Goal: Book appointment/travel/reservation

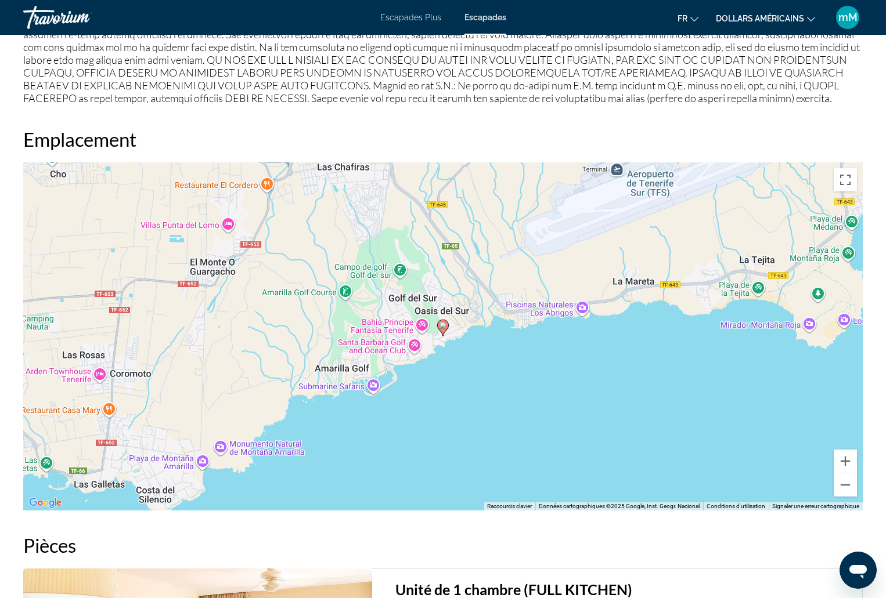
scroll to position [1393, 0]
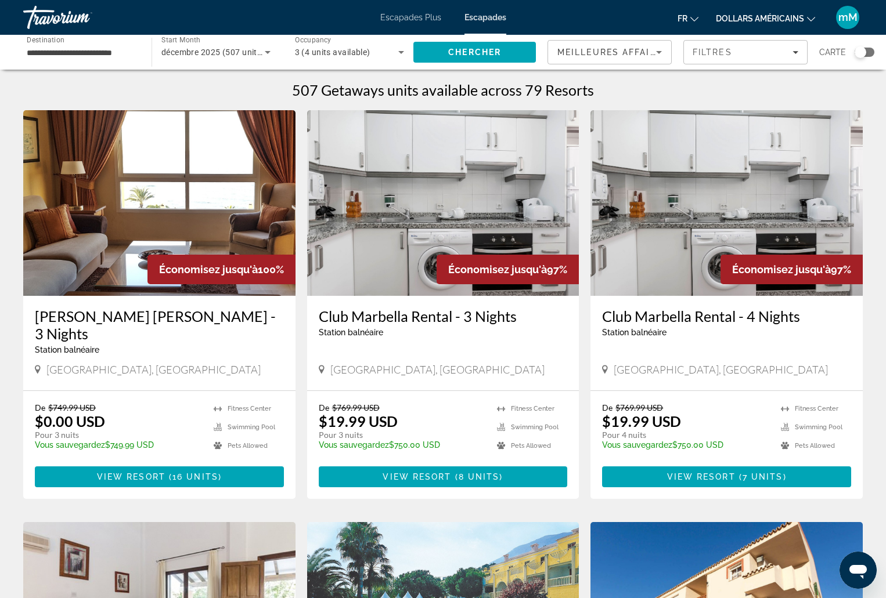
click at [221, 46] on div "décembre 2025 (507 units available)" at bounding box center [212, 52] width 103 height 14
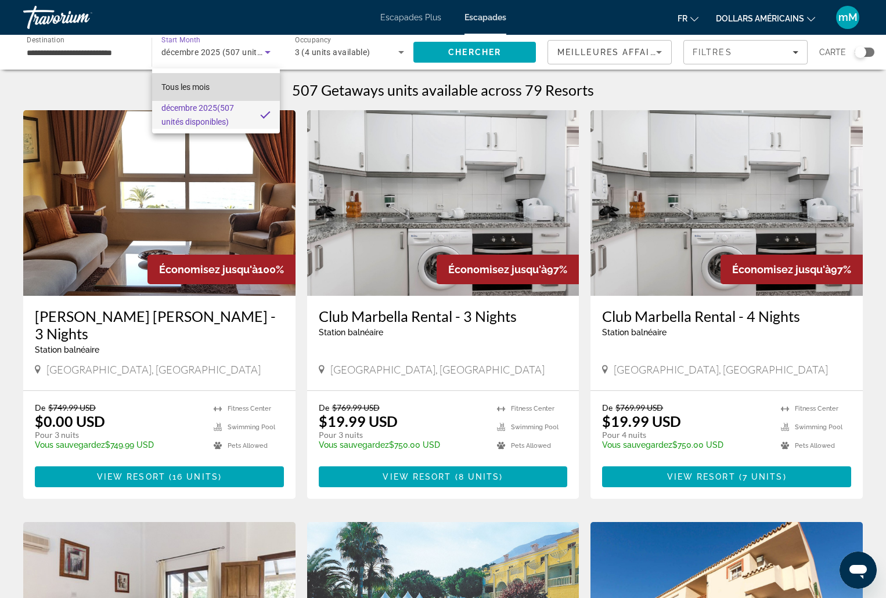
click at [195, 84] on font "Tous les mois" at bounding box center [185, 86] width 48 height 9
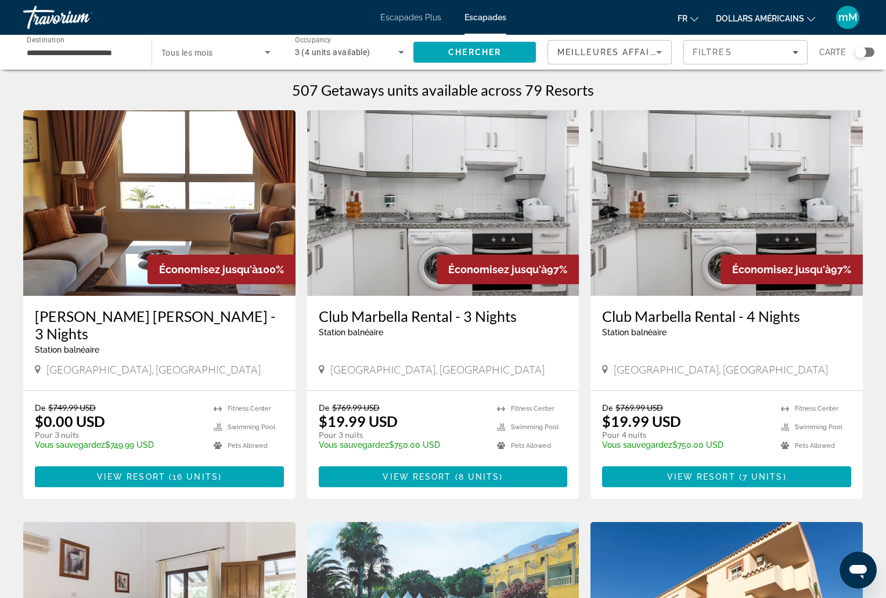
click at [189, 52] on span "Tous les mois" at bounding box center [187, 52] width 52 height 9
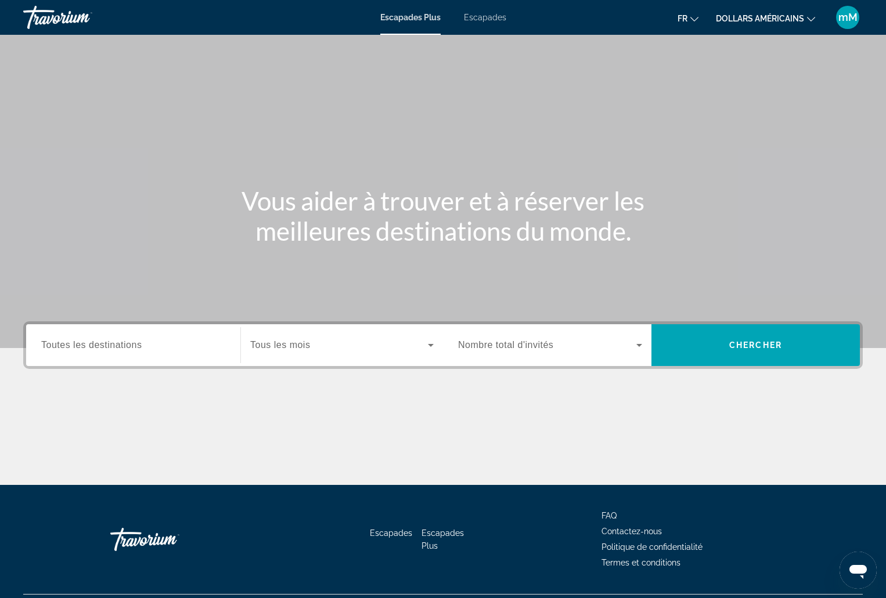
click at [278, 349] on span "Tous les mois" at bounding box center [280, 345] width 60 height 10
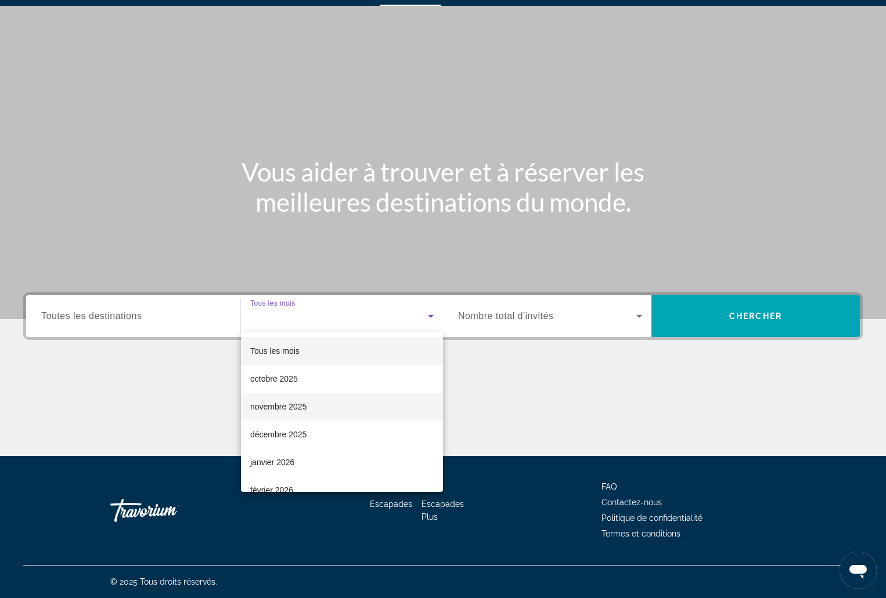
click at [287, 405] on font "novembre 2025" at bounding box center [278, 406] width 56 height 9
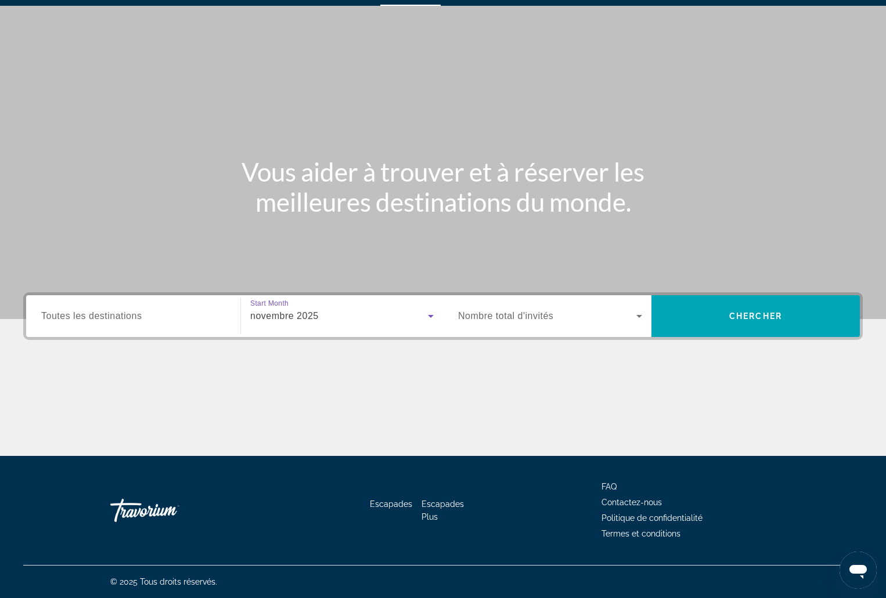
click at [519, 321] on label "Occupancy Nombre total d'invités" at bounding box center [505, 316] width 95 height 10
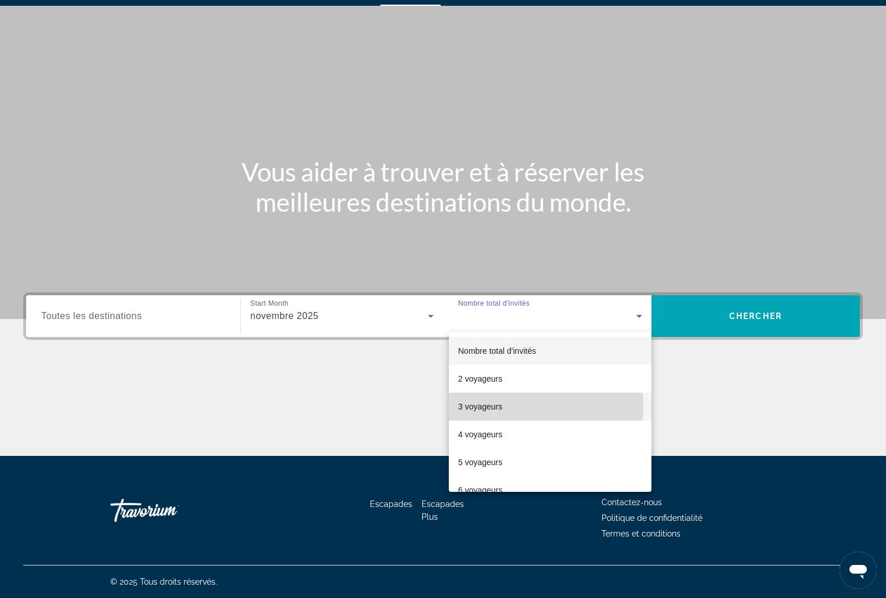
click at [490, 406] on font "3 voyageurs" at bounding box center [480, 406] width 44 height 9
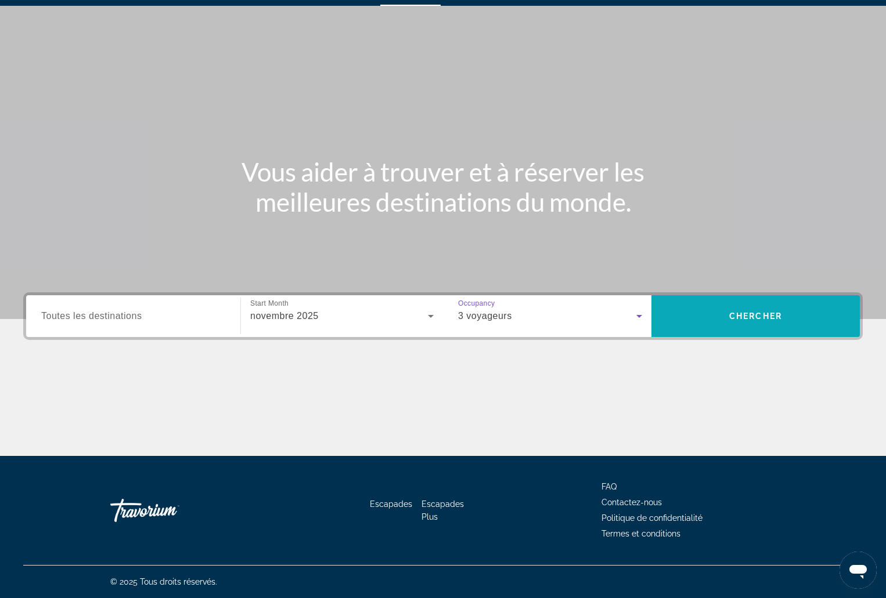
click at [718, 327] on span "Recherche" at bounding box center [755, 316] width 208 height 28
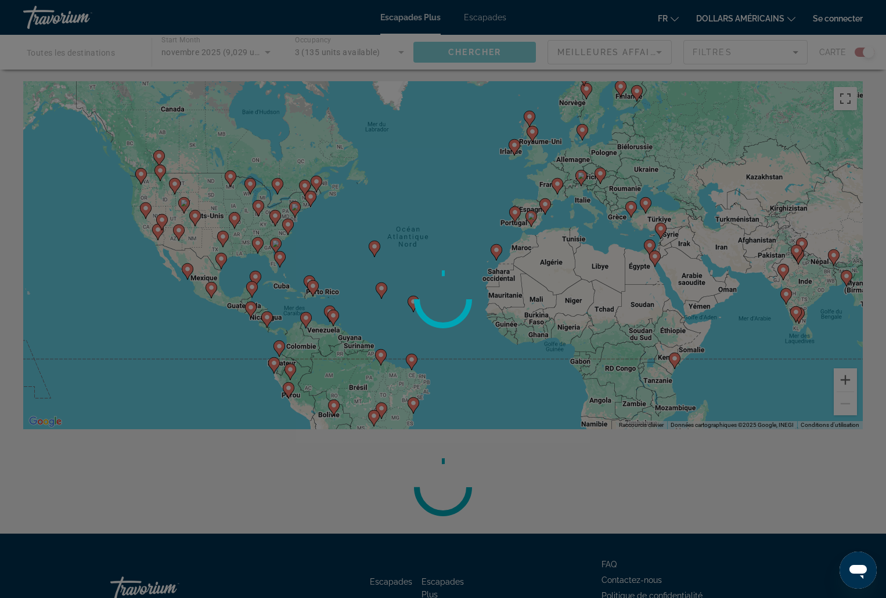
click at [844, 375] on div at bounding box center [443, 299] width 886 height 598
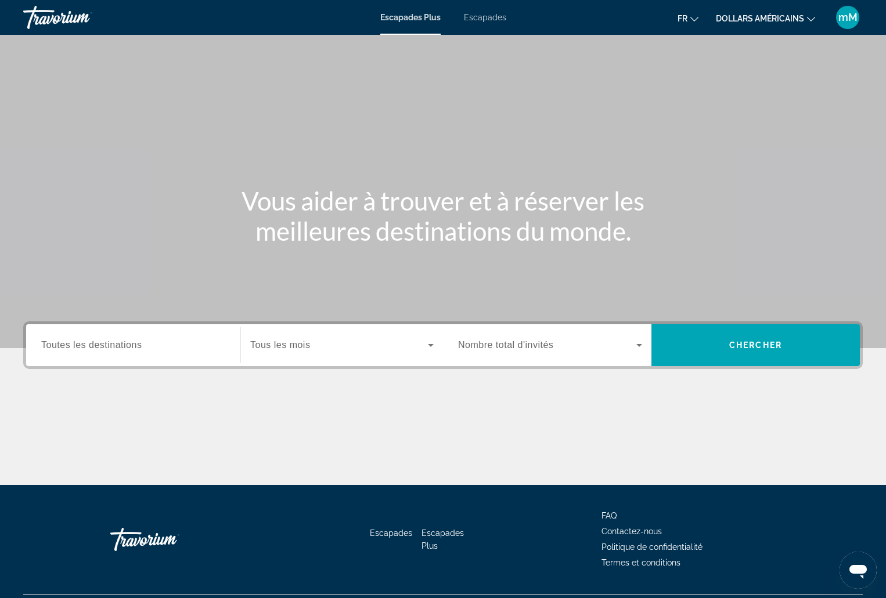
click at [311, 336] on div "Widget de recherche" at bounding box center [341, 345] width 183 height 33
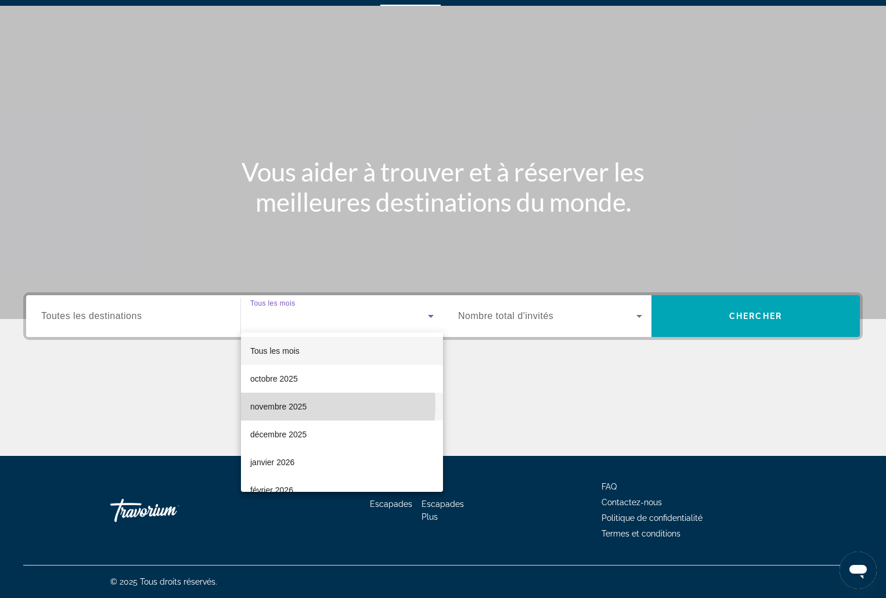
click at [301, 404] on font "novembre 2025" at bounding box center [278, 406] width 56 height 9
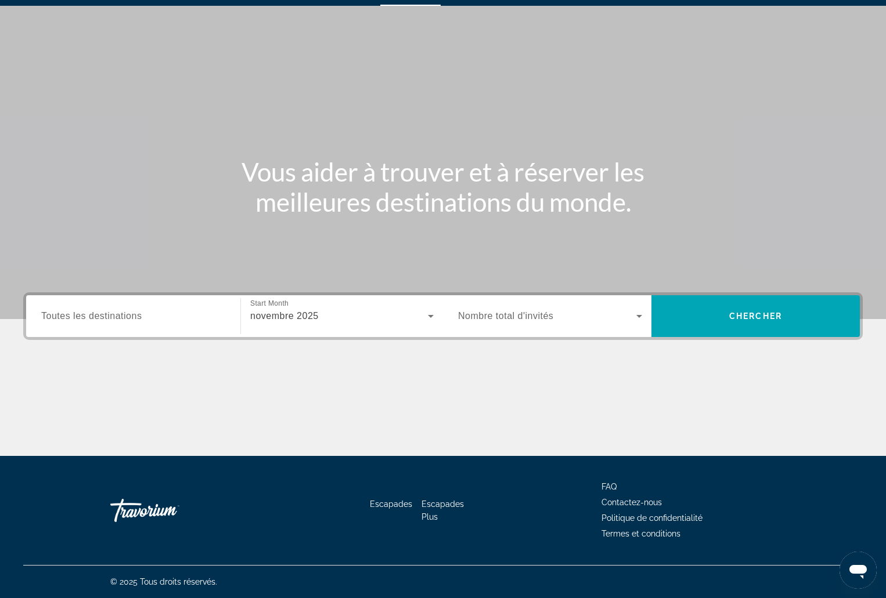
click at [500, 319] on span "Nombre total d'invités" at bounding box center [505, 316] width 95 height 10
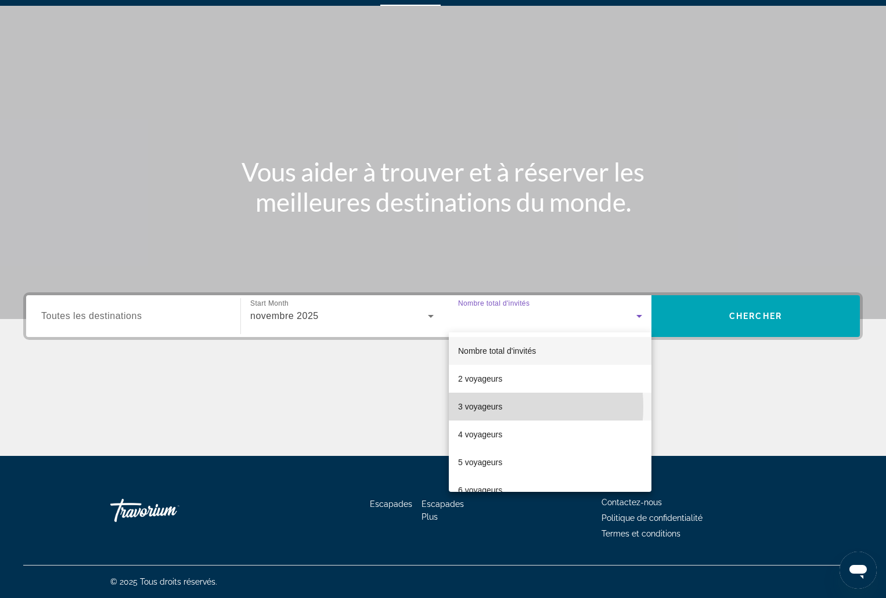
click at [474, 407] on font "3 voyageurs" at bounding box center [480, 406] width 44 height 9
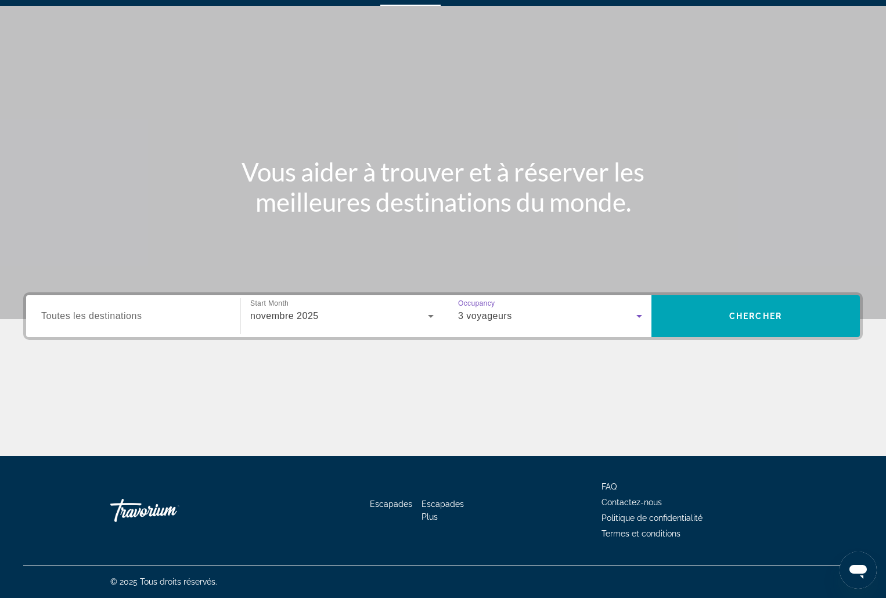
click at [148, 317] on input "Destination Toutes les destinations" at bounding box center [133, 317] width 184 height 14
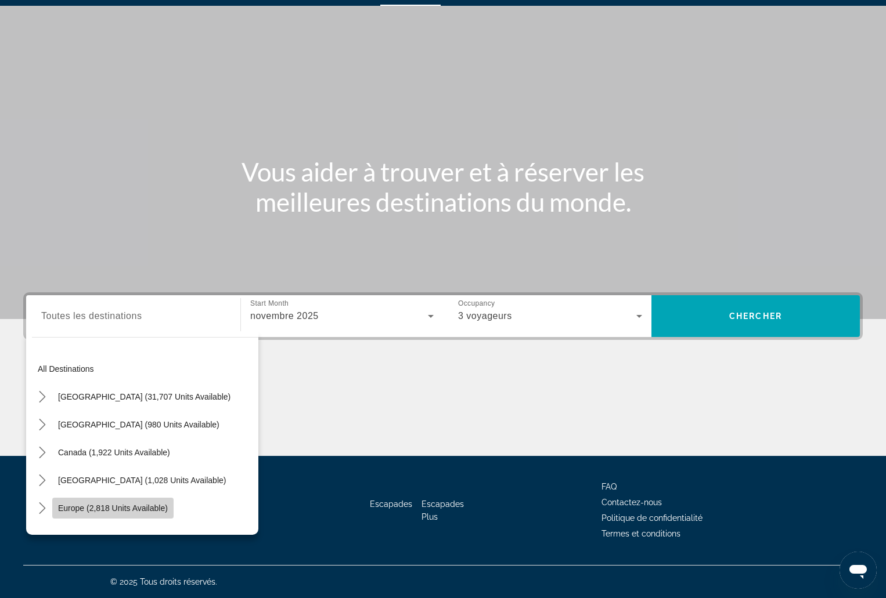
drag, startPoint x: 113, startPoint y: 500, endPoint x: 120, endPoint y: 499, distance: 6.5
click at [114, 500] on span "Select destination: Europe (2,818 units available)" at bounding box center [112, 508] width 121 height 28
type input "**********"
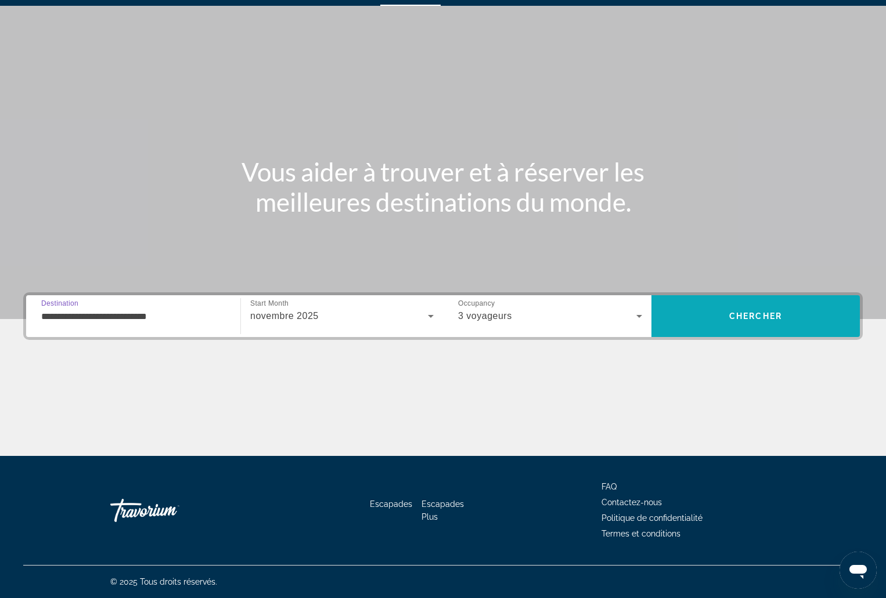
click at [730, 314] on span "Chercher" at bounding box center [755, 316] width 53 height 9
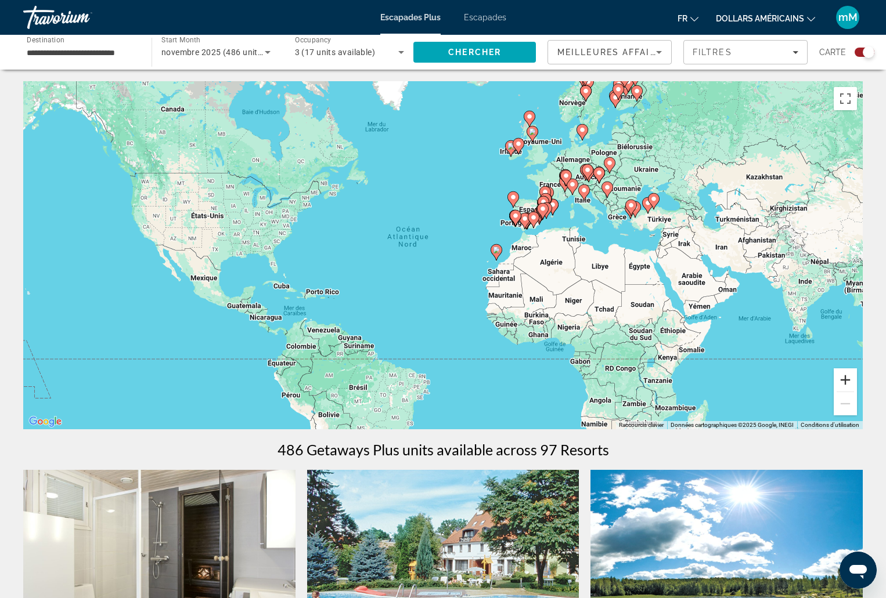
click at [843, 381] on button "Zoom avant" at bounding box center [844, 380] width 23 height 23
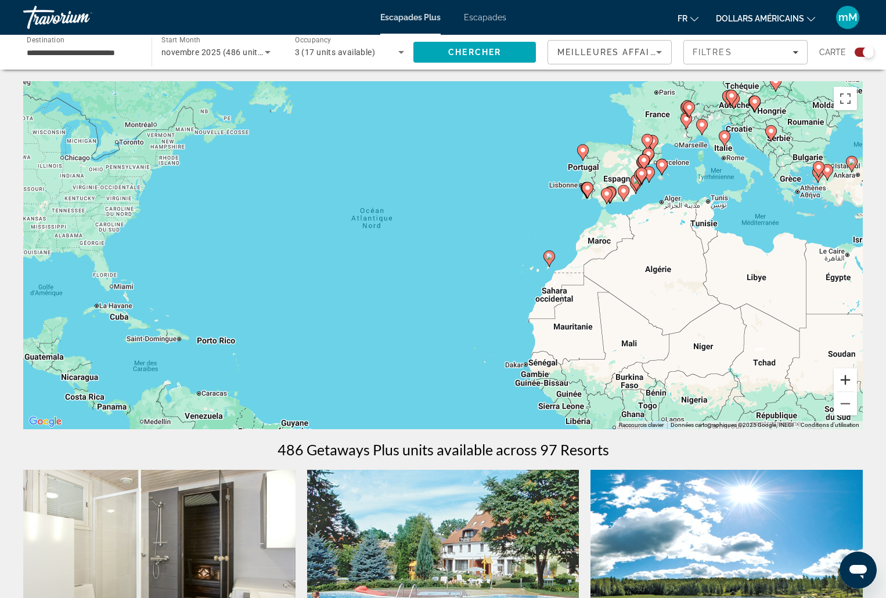
click at [843, 381] on button "Zoom avant" at bounding box center [844, 380] width 23 height 23
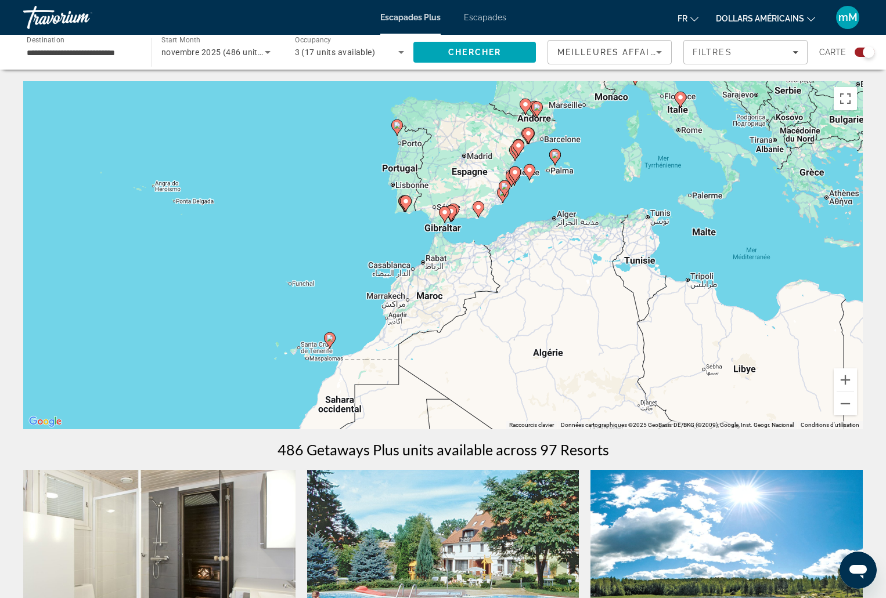
drag, startPoint x: 741, startPoint y: 207, endPoint x: 416, endPoint y: 277, distance: 333.1
click at [416, 277] on div "Pour activer le glissement avec le clavier, appuyez sur Alt+Entrée. Une fois ce…" at bounding box center [442, 255] width 839 height 348
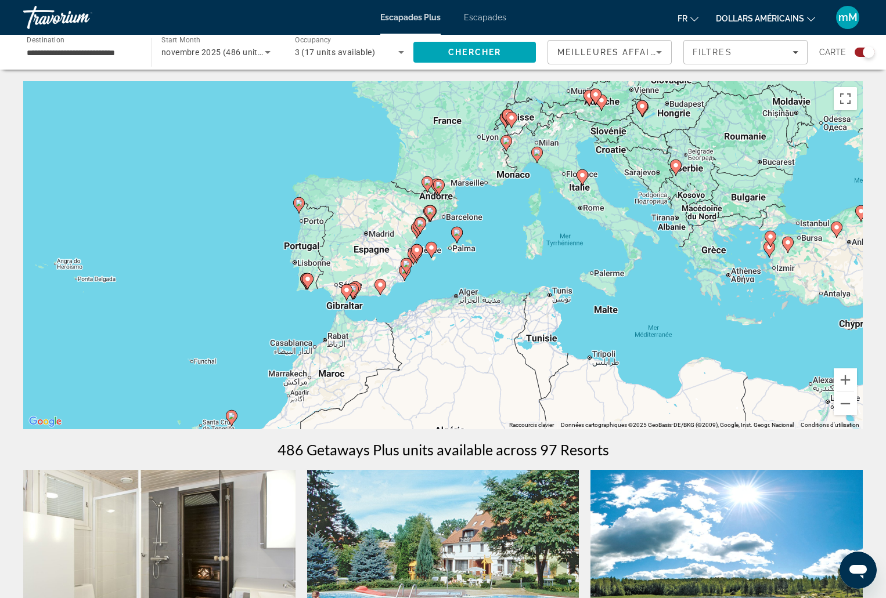
drag, startPoint x: 561, startPoint y: 167, endPoint x: 463, endPoint y: 246, distance: 125.9
click at [463, 246] on div "Pour activer le glissement avec le clavier, appuyez sur Alt+Entrée. Une fois ce…" at bounding box center [442, 255] width 839 height 348
click at [581, 175] on image "Contenu principal" at bounding box center [581, 175] width 7 height 7
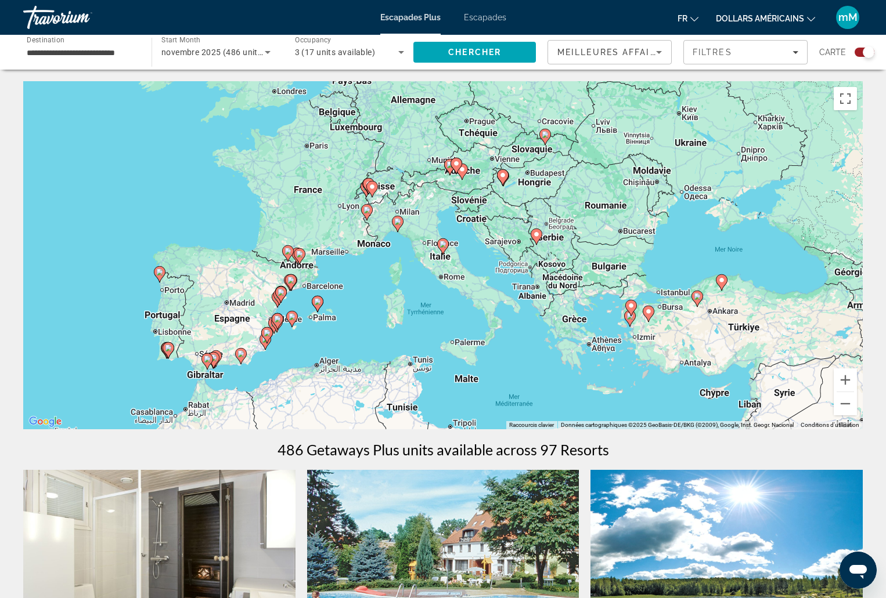
click at [442, 247] on image "Contenu principal" at bounding box center [442, 244] width 7 height 7
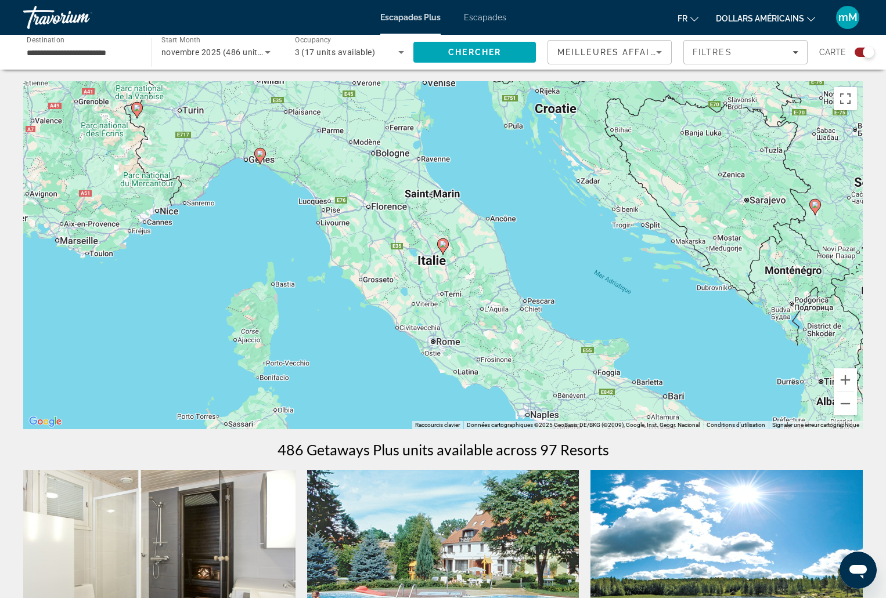
click at [442, 247] on image "Contenu principal" at bounding box center [442, 244] width 7 height 7
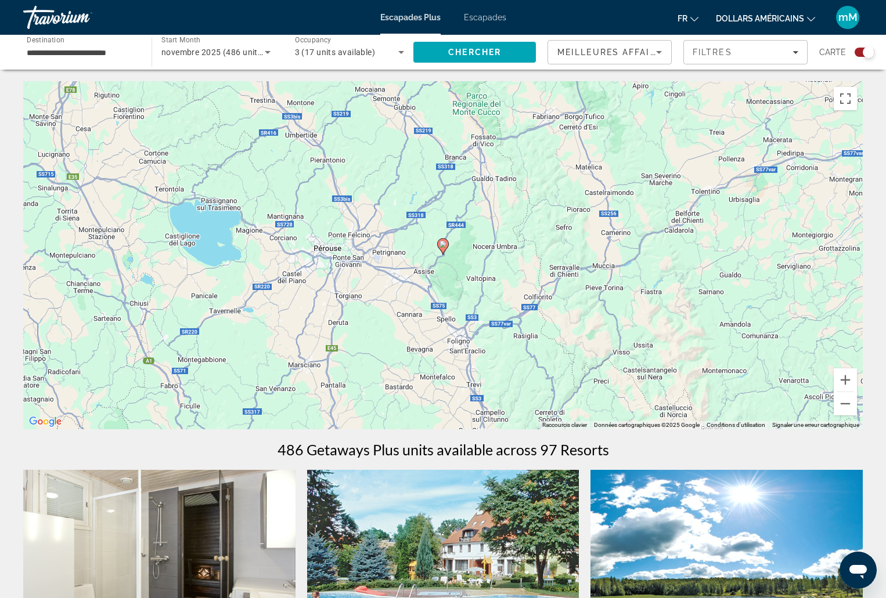
click at [442, 247] on image "Contenu principal" at bounding box center [442, 244] width 7 height 7
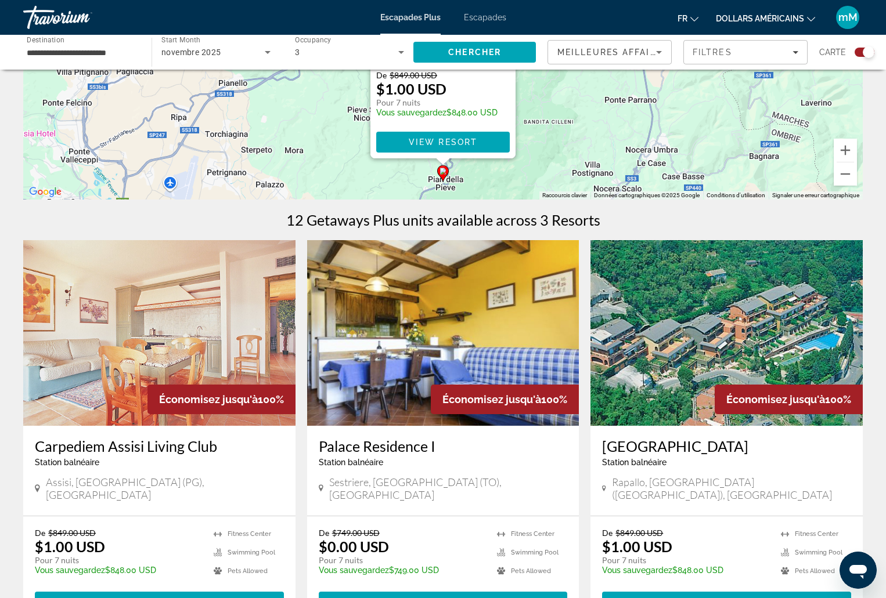
scroll to position [116, 0]
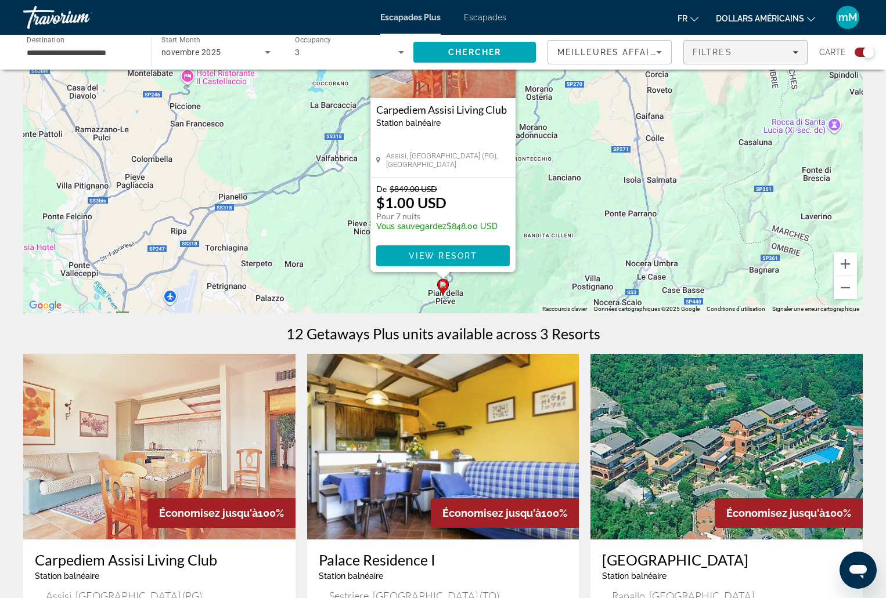
click at [714, 53] on span "Filtres" at bounding box center [711, 52] width 39 height 9
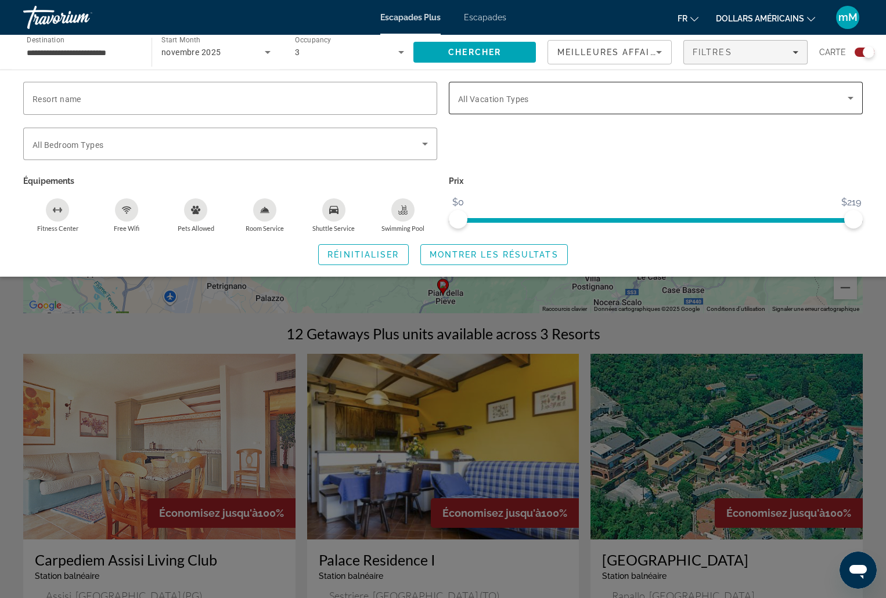
click at [624, 100] on span "Search widget" at bounding box center [652, 98] width 389 height 14
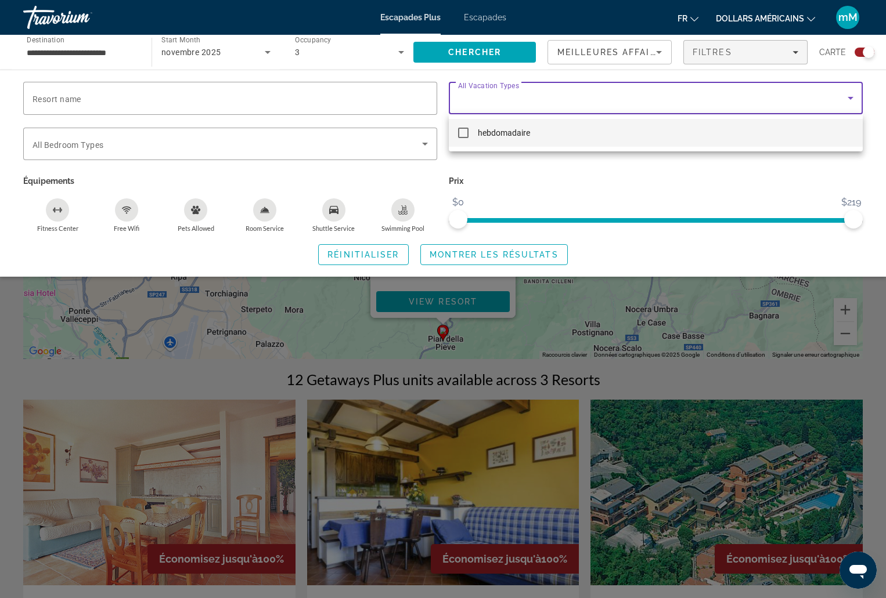
scroll to position [0, 0]
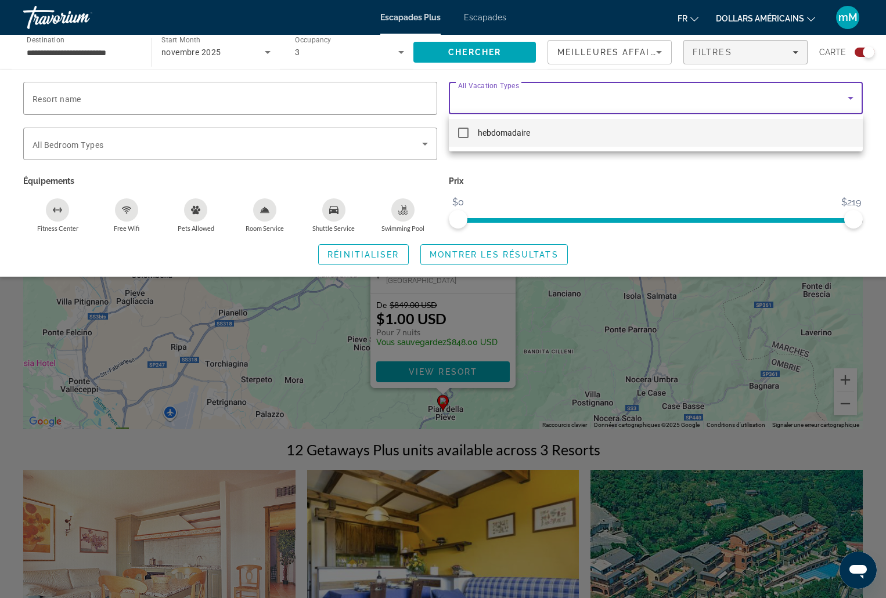
click at [576, 98] on div at bounding box center [443, 299] width 886 height 598
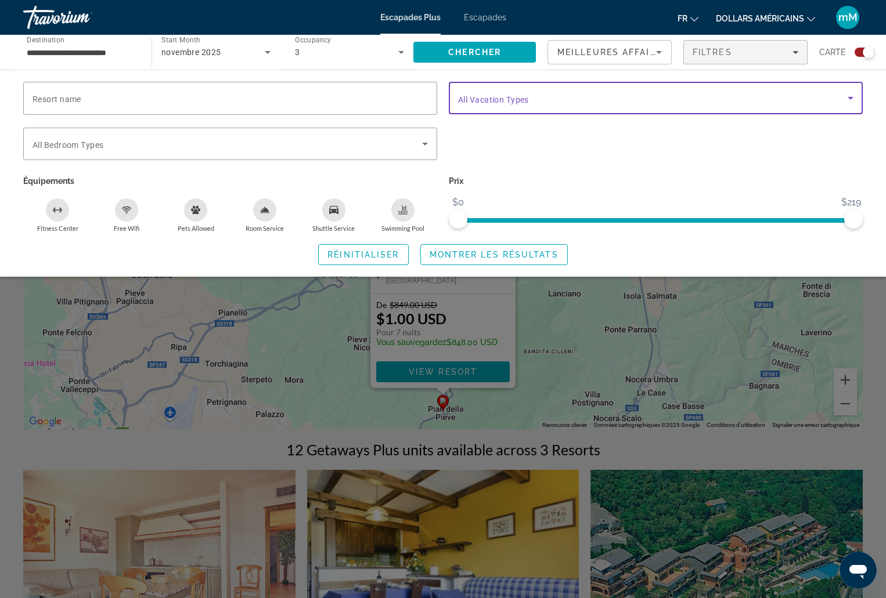
click at [576, 98] on span "Search widget" at bounding box center [652, 98] width 389 height 14
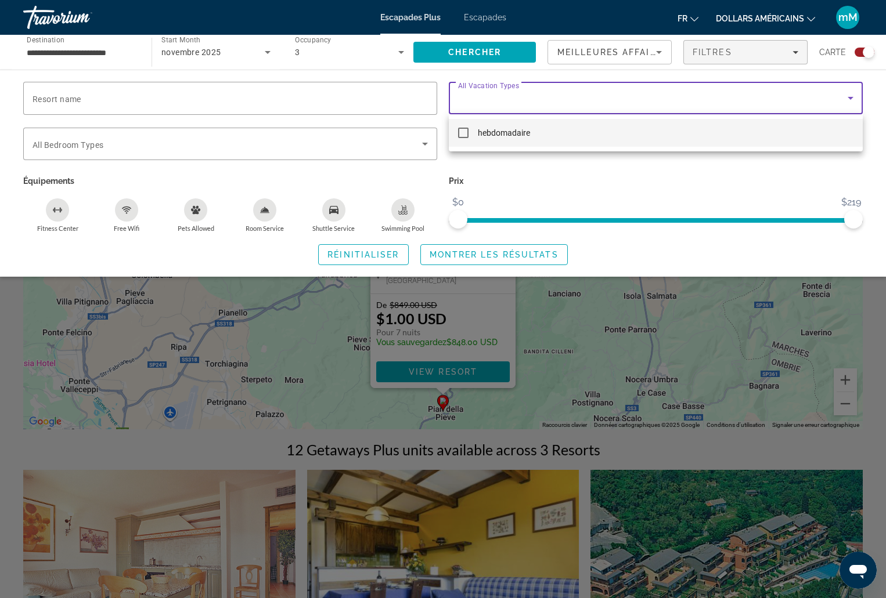
click at [590, 174] on div at bounding box center [443, 299] width 886 height 598
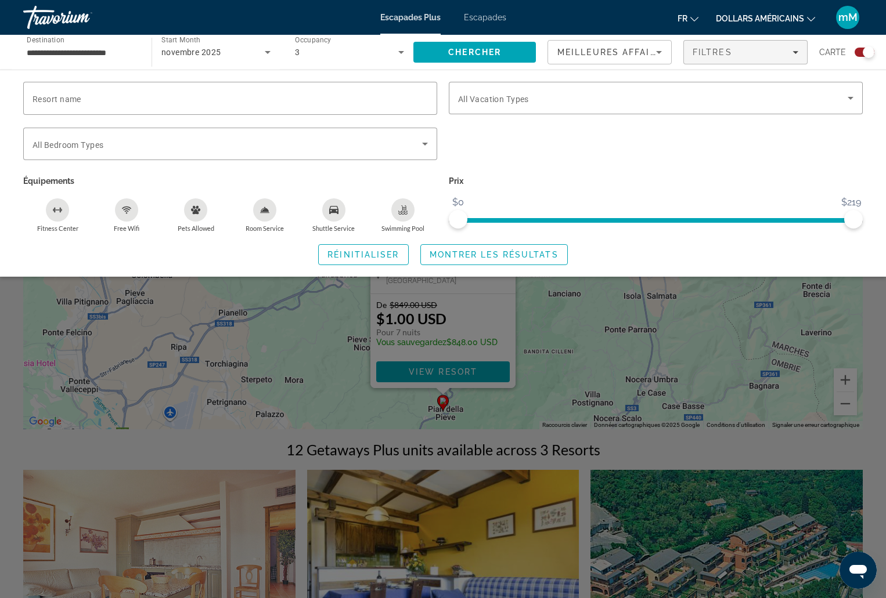
click at [525, 359] on div "Search widget" at bounding box center [443, 386] width 886 height 424
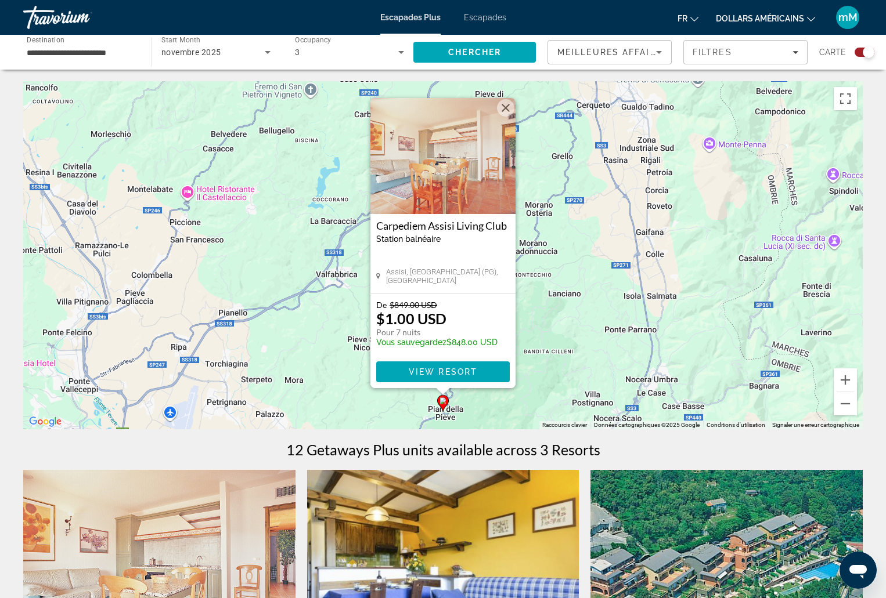
click at [503, 105] on button "Fermer" at bounding box center [505, 107] width 17 height 17
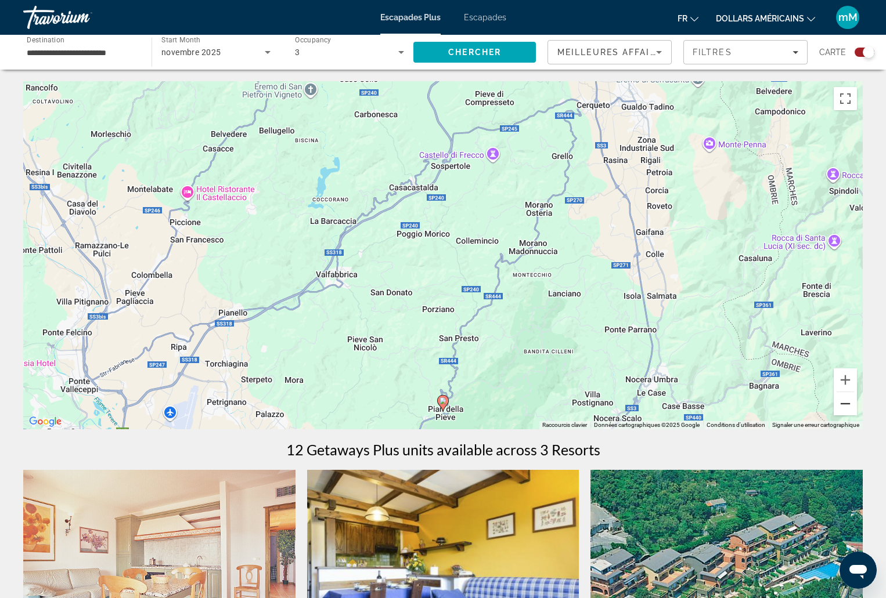
click at [839, 402] on button "Zoom arrière" at bounding box center [844, 403] width 23 height 23
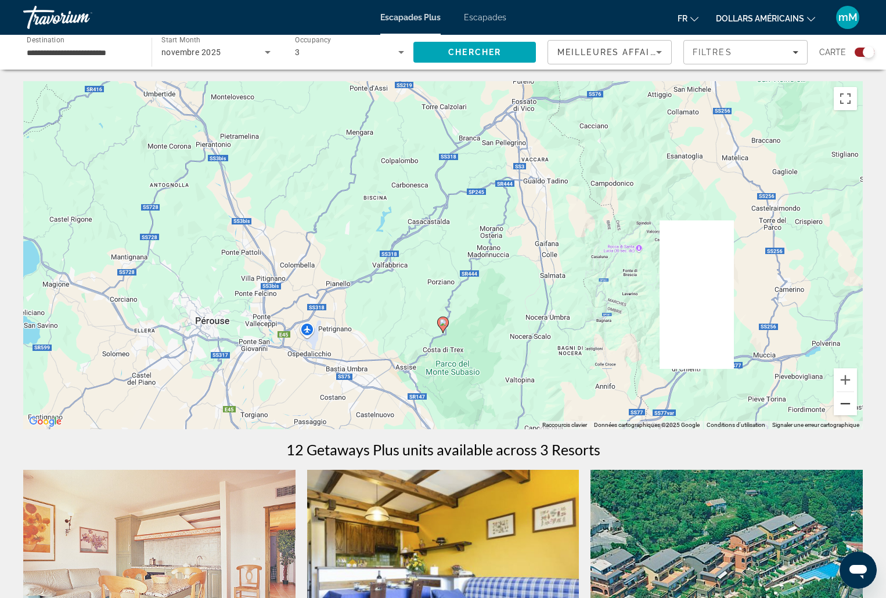
click at [839, 402] on button "Zoom arrière" at bounding box center [844, 403] width 23 height 23
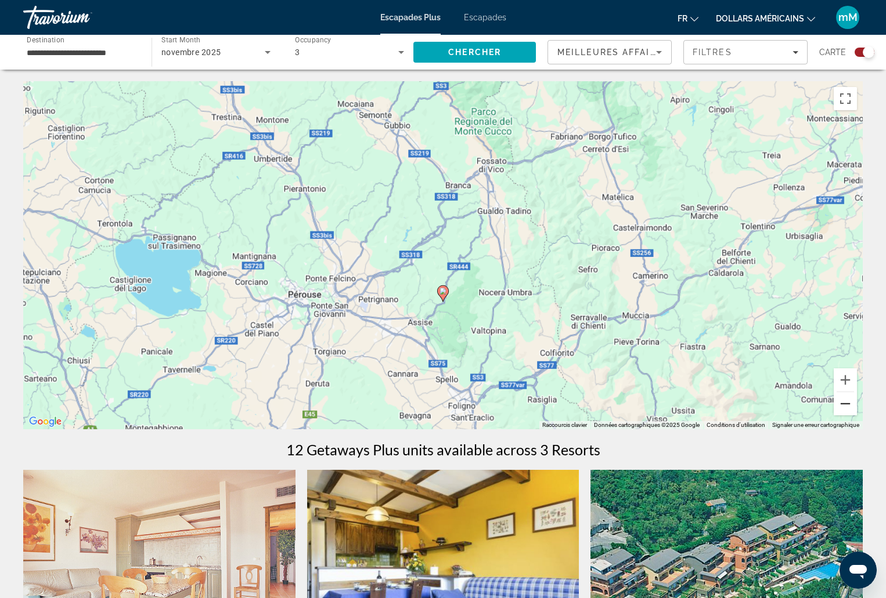
click at [839, 402] on button "Zoom arrière" at bounding box center [844, 403] width 23 height 23
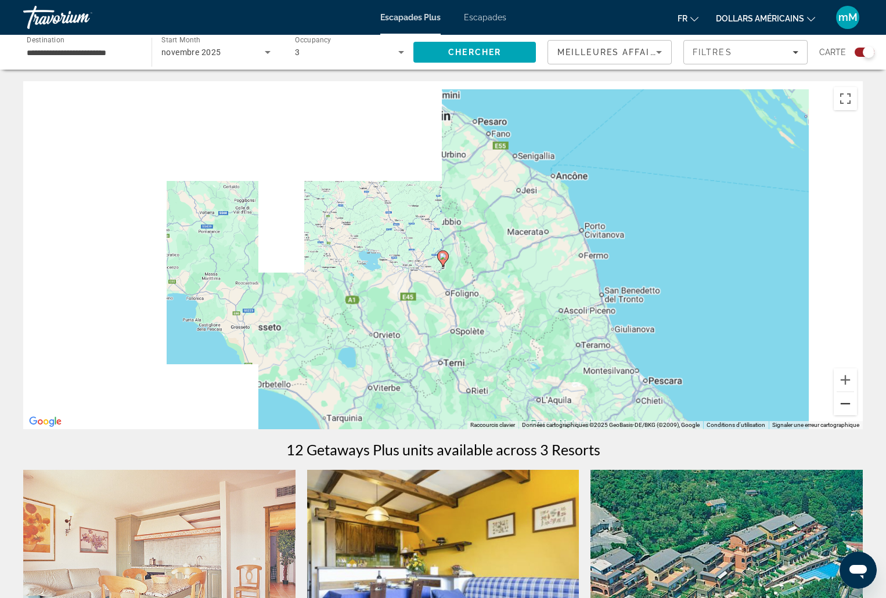
click at [839, 402] on button "Zoom arrière" at bounding box center [844, 403] width 23 height 23
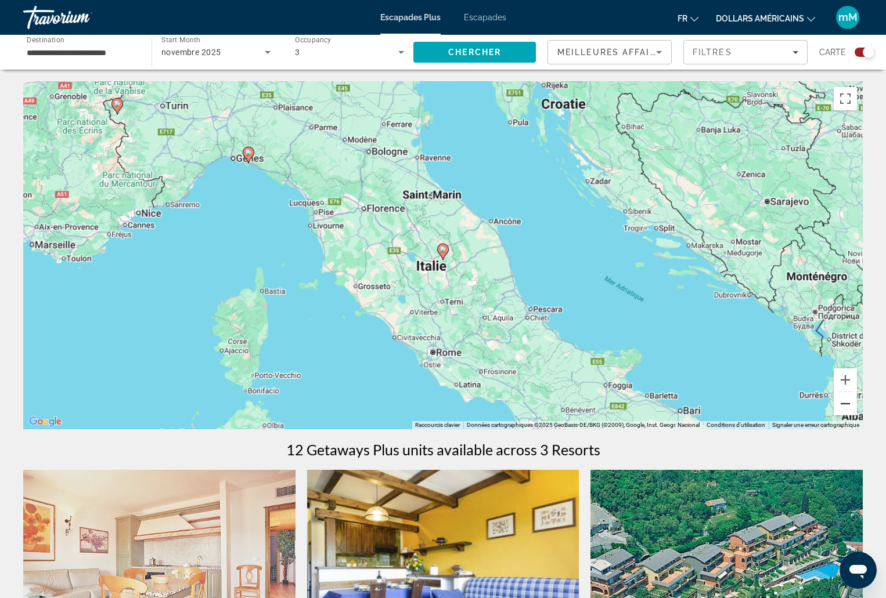
click at [839, 402] on button "Zoom arrière" at bounding box center [844, 403] width 23 height 23
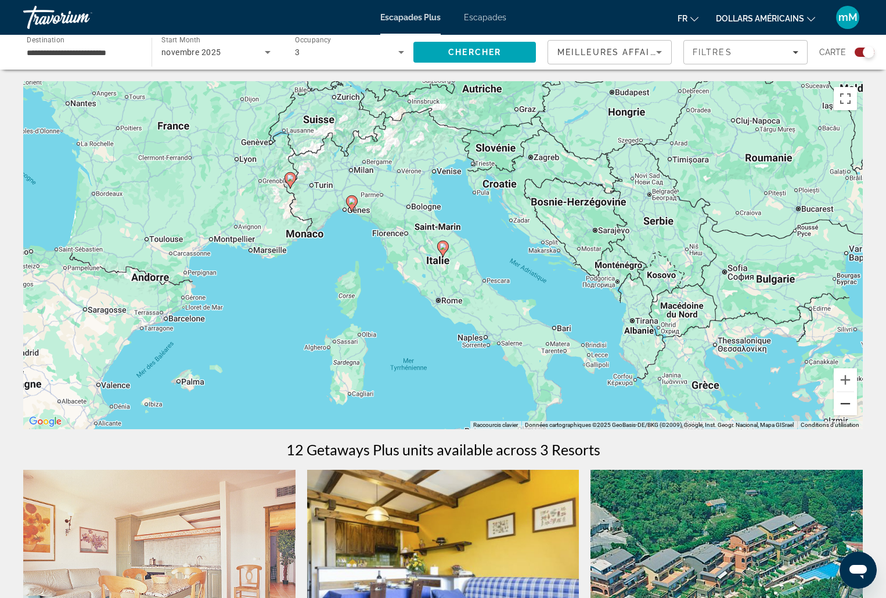
click at [839, 402] on button "Zoom arrière" at bounding box center [844, 403] width 23 height 23
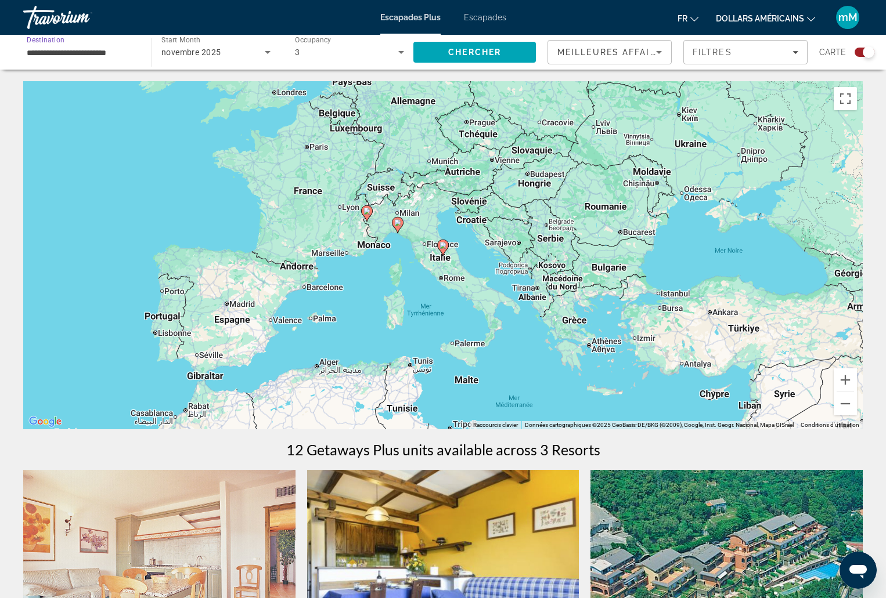
click at [130, 48] on input "**********" at bounding box center [82, 53] width 110 height 14
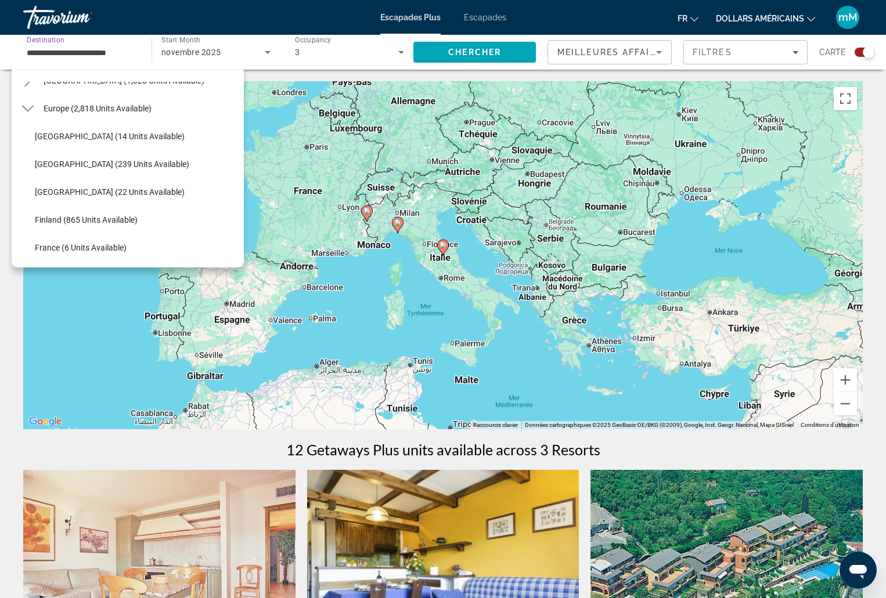
scroll to position [115, 0]
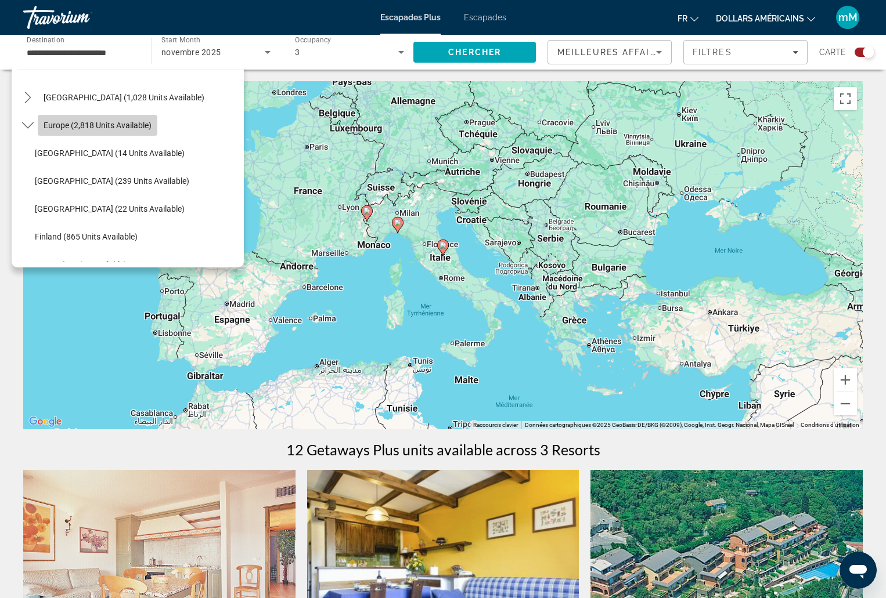
click at [130, 129] on span "Europe (2,818 units available)" at bounding box center [98, 125] width 108 height 9
type input "**********"
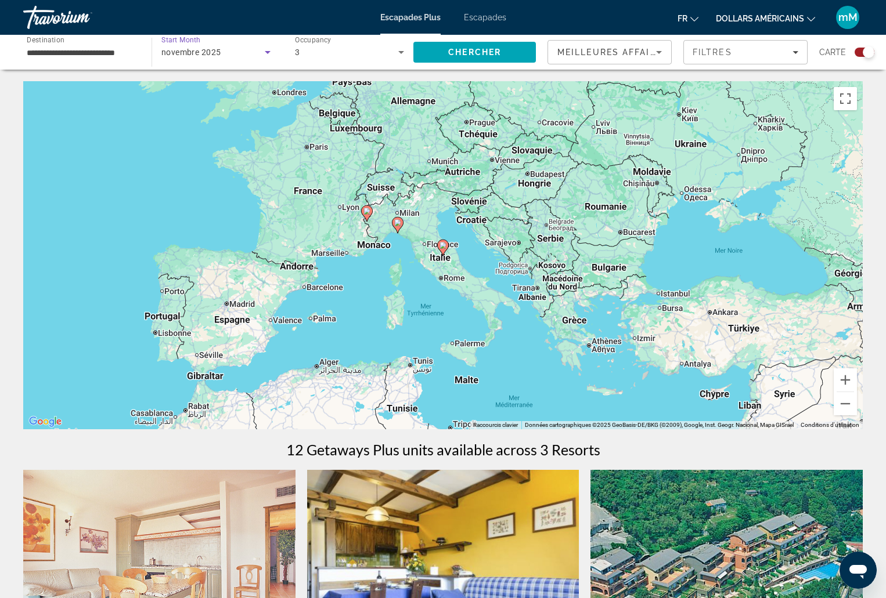
click at [269, 50] on icon "Search widget" at bounding box center [268, 52] width 14 height 14
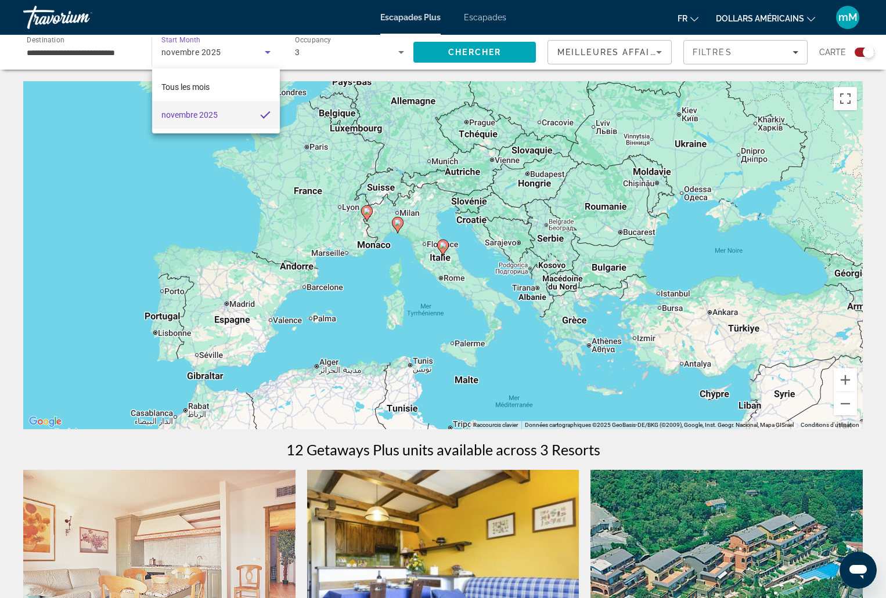
click at [185, 191] on div at bounding box center [443, 299] width 886 height 598
